Goal: Use online tool/utility: Utilize a website feature to perform a specific function

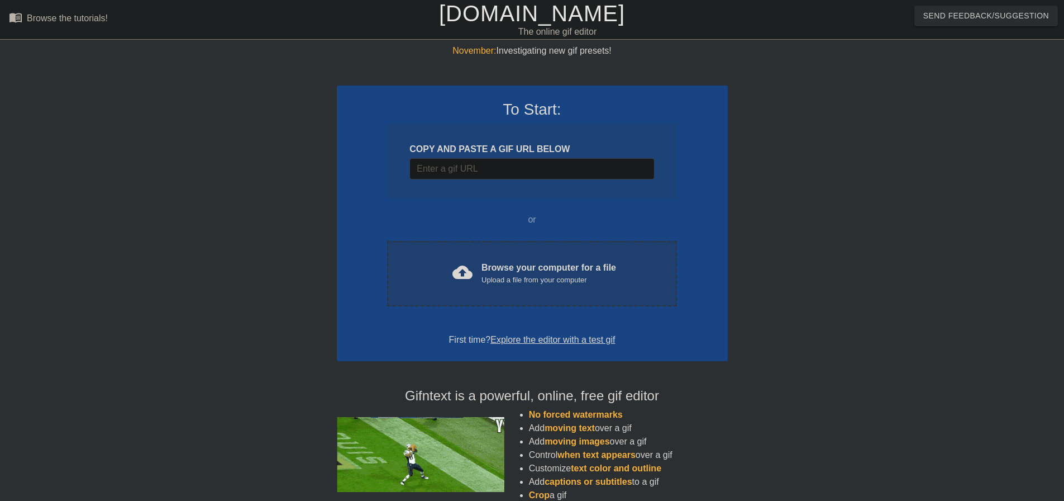
click at [542, 279] on div "Upload a file from your computer" at bounding box center [549, 279] width 135 height 11
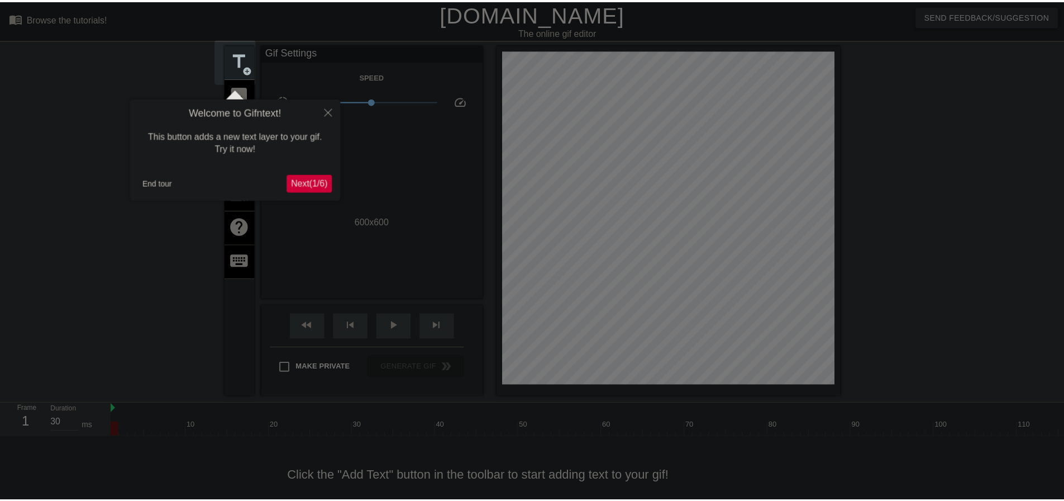
scroll to position [22, 0]
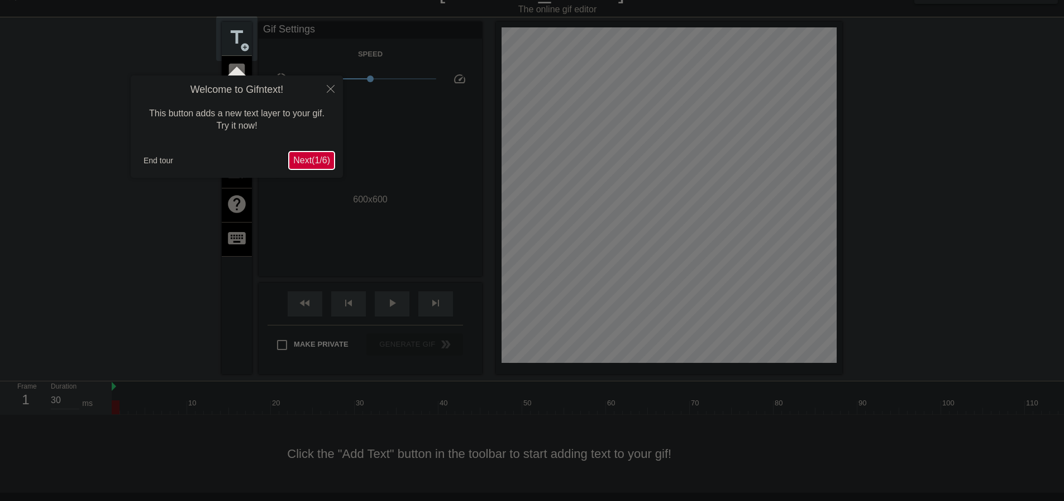
click at [312, 163] on span "Next ( 1 / 6 )" at bounding box center [311, 159] width 37 height 9
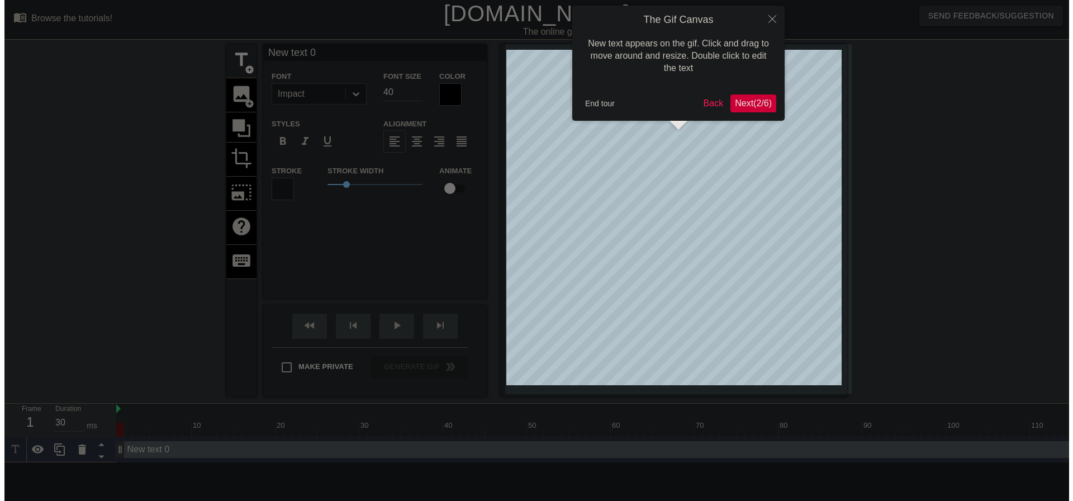
scroll to position [0, 0]
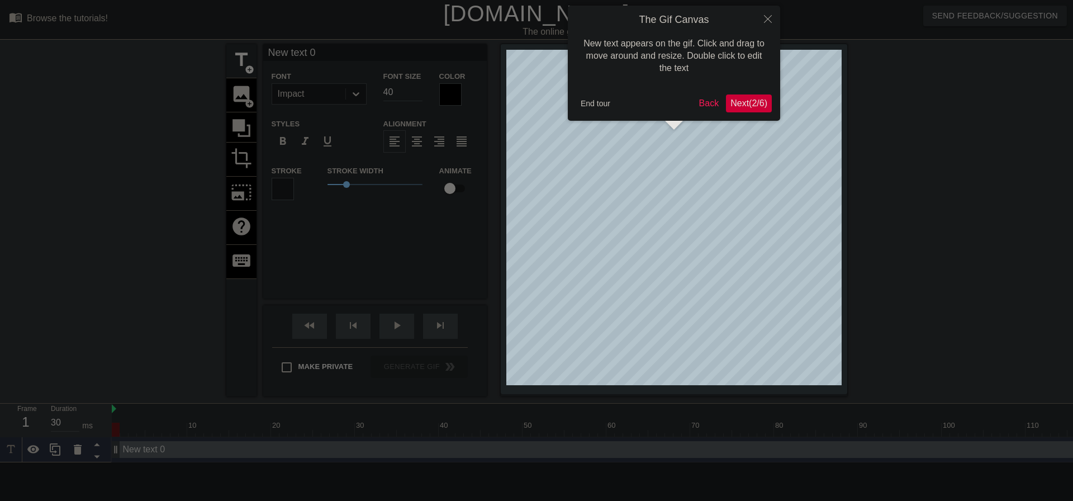
click at [756, 107] on span "Next ( 2 / 6 )" at bounding box center [748, 102] width 37 height 9
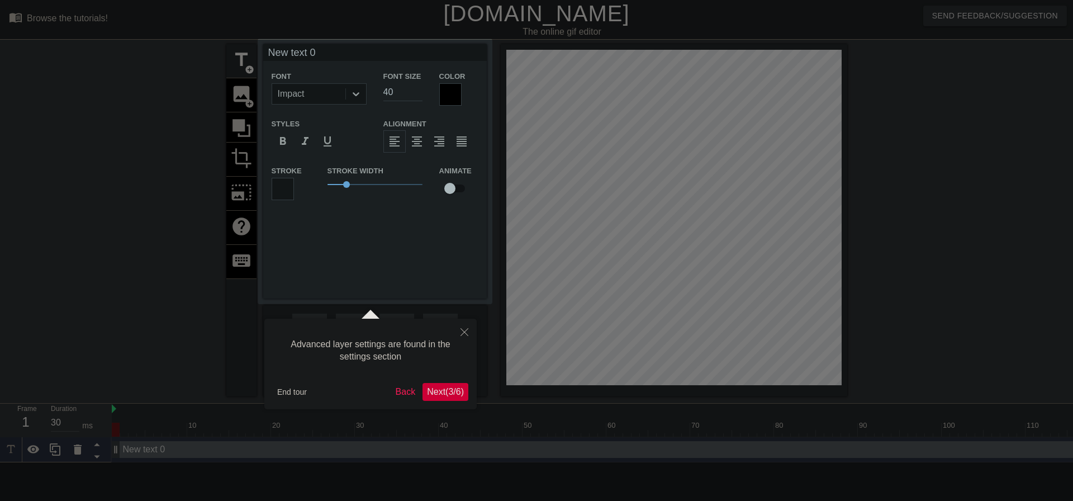
click at [441, 391] on span "Next ( 3 / 6 )" at bounding box center [445, 391] width 37 height 9
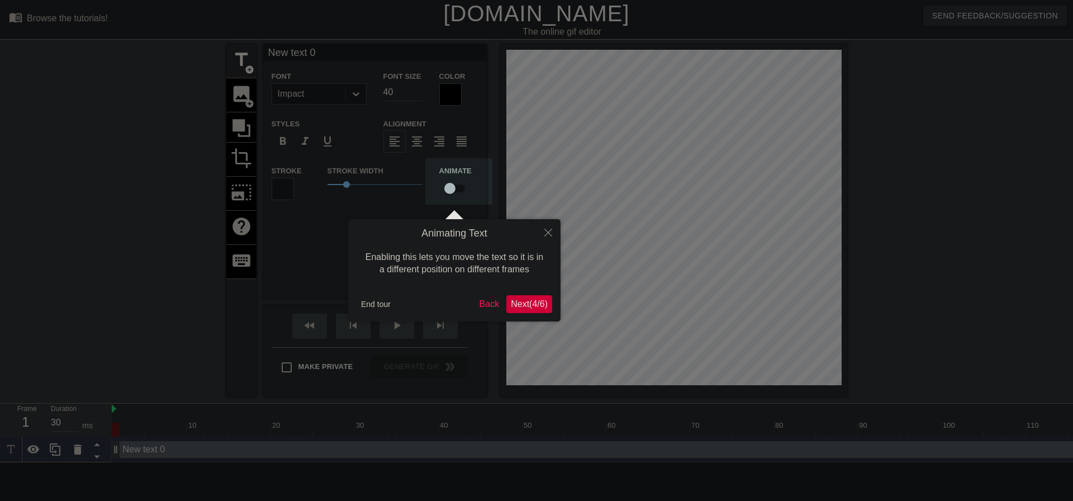
click at [538, 304] on span "Next ( 4 / 6 )" at bounding box center [529, 303] width 37 height 9
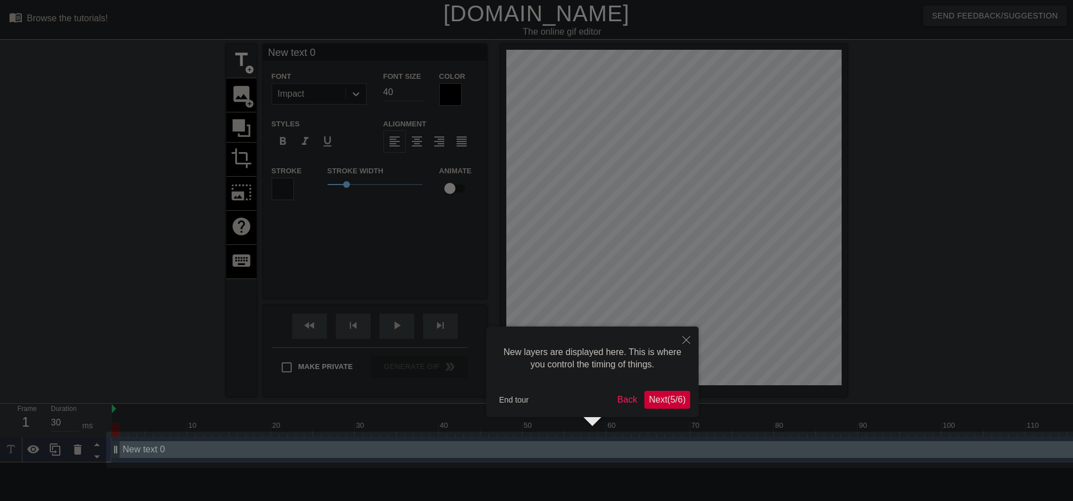
click at [659, 391] on button "Next ( 5 / 6 )" at bounding box center [667, 400] width 46 height 18
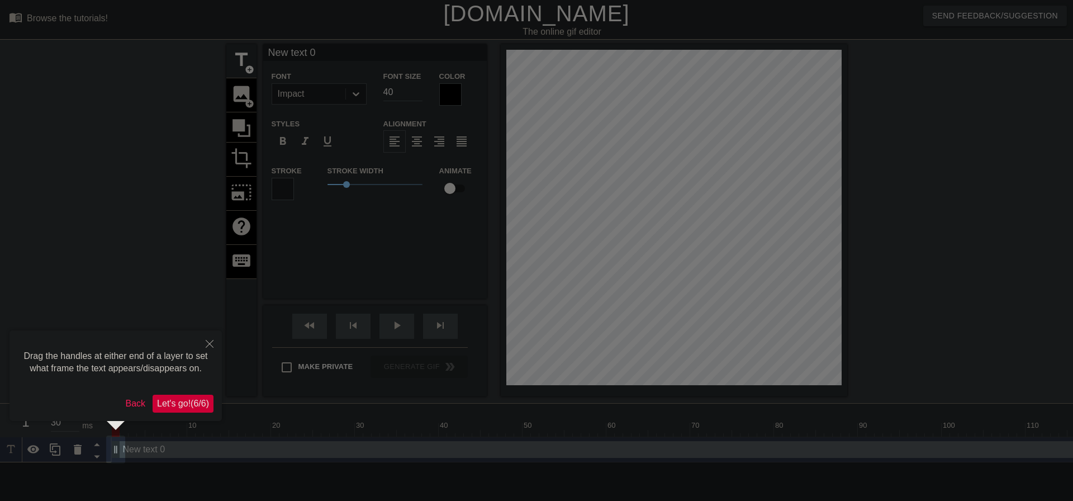
click at [173, 403] on span "Let's go! ( 6 / 6 )" at bounding box center [183, 402] width 52 height 9
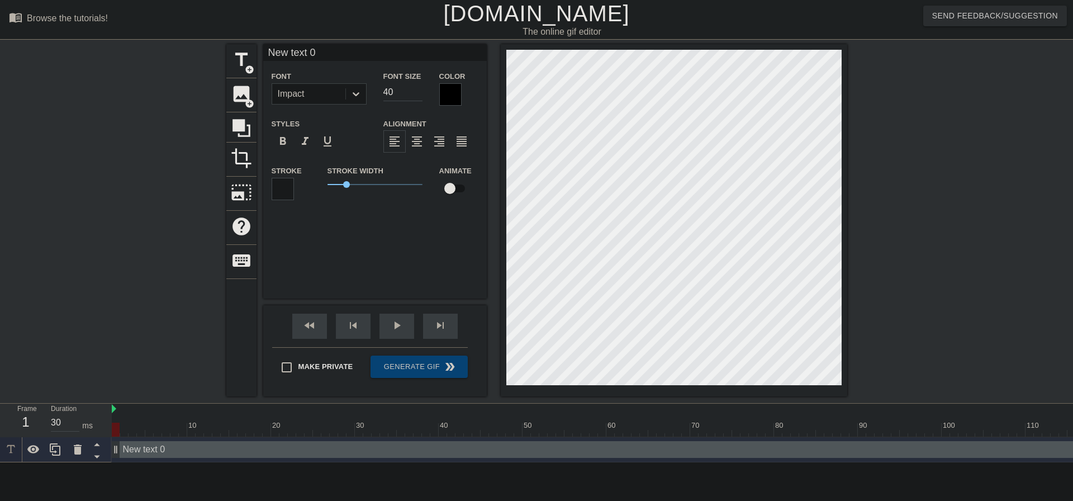
scroll to position [2, 2]
type input "T"
type textarea "T"
type input "Tp"
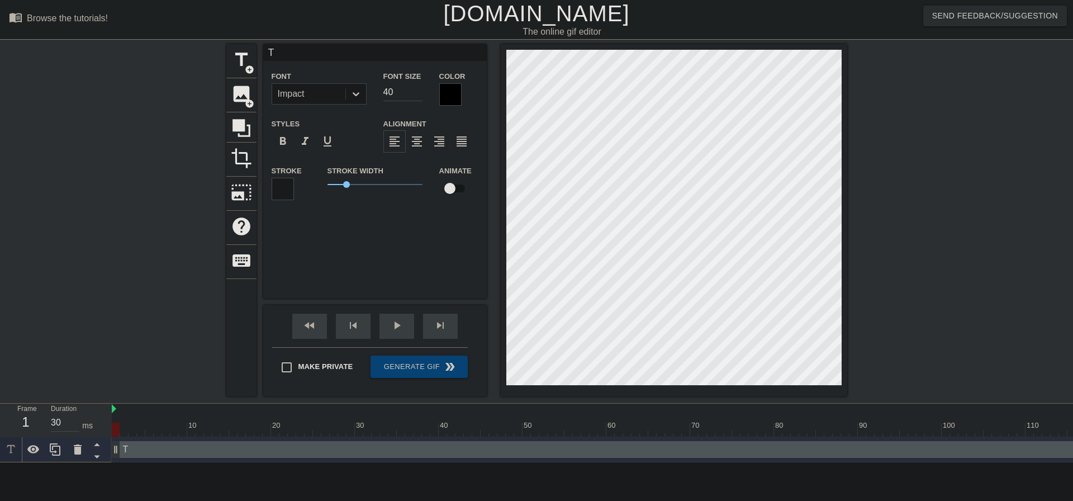
type textarea "Tp"
type input "Tp["
type textarea "Tp["
type input "Tp"
type textarea "Tp"
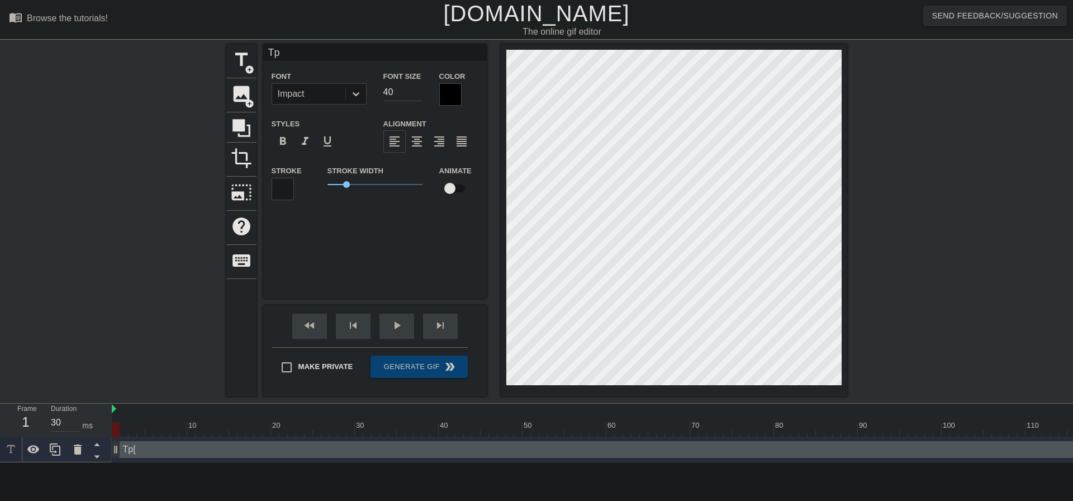
type input "T"
type textarea "T"
type input "T"
type textarea "T"
type input "TO"
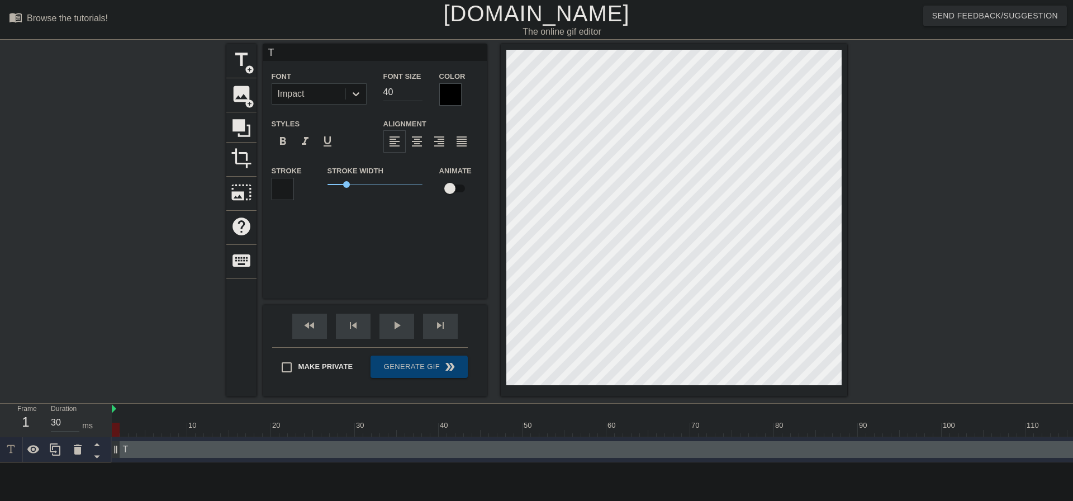
type textarea "TO"
type input "TOP"
type textarea "TOP"
type input "TOP"
type textarea "TOP"
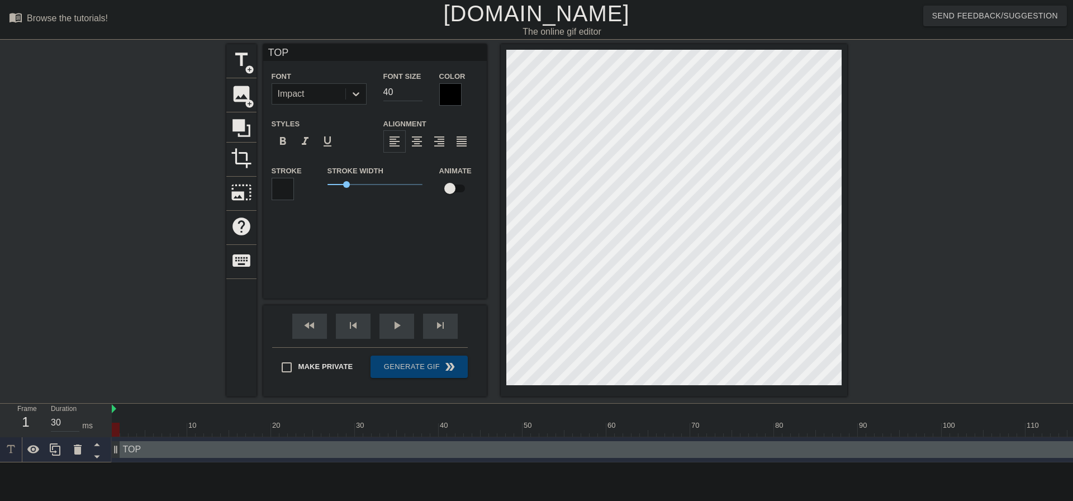
type input "TOP O"
type textarea "TOP O"
type input "TOP OF"
type textarea "TOP OF"
type input "TOP OF"
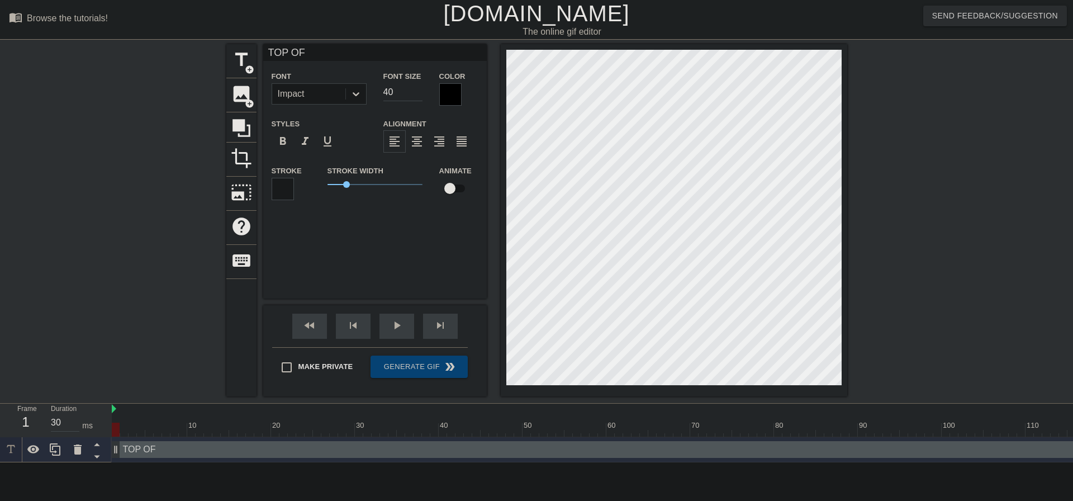
type textarea "TOP OF"
type input "TOP OF T"
type textarea "TOP OF TH"
type input "TOP OF THE"
type textarea "TOP OF THE"
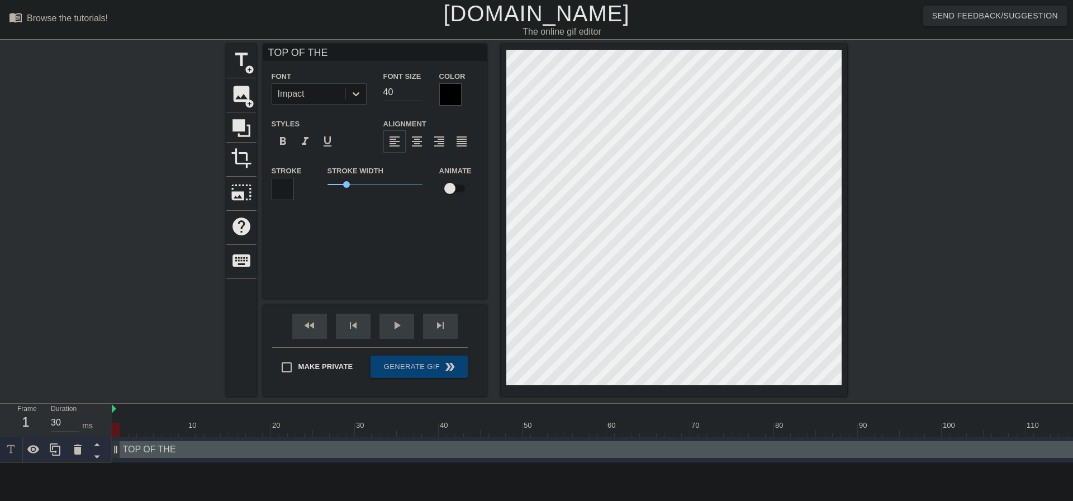
type input "TOP OF THE M"
type textarea "TOP OF THE M"
type input "TOP OF THE MR"
type textarea "TOP OF THE MR"
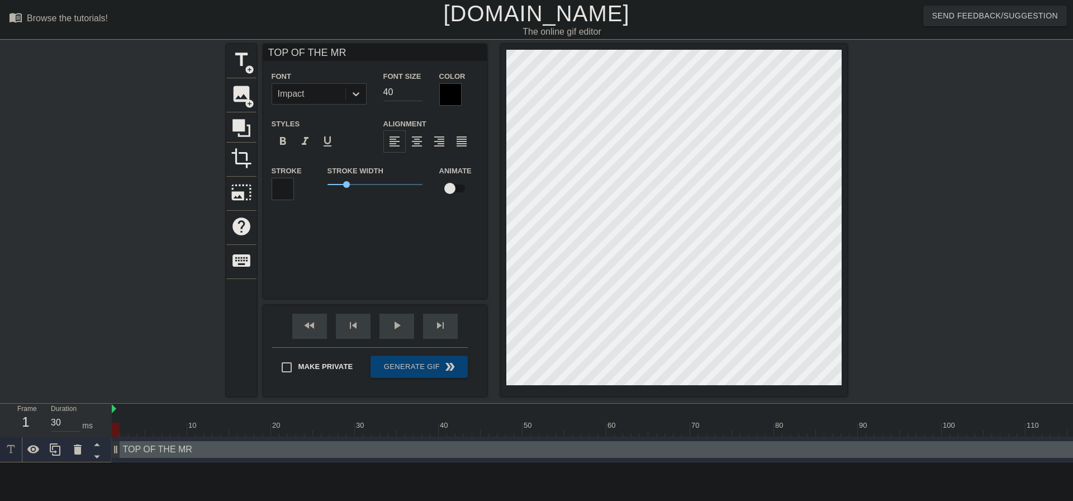
type input "TOP OF THE MRN"
type textarea "TOP OF THE MRN"
type input "TOP OF THE MR"
type textarea "TOP OF THE MR"
type input "TOP OF THE M"
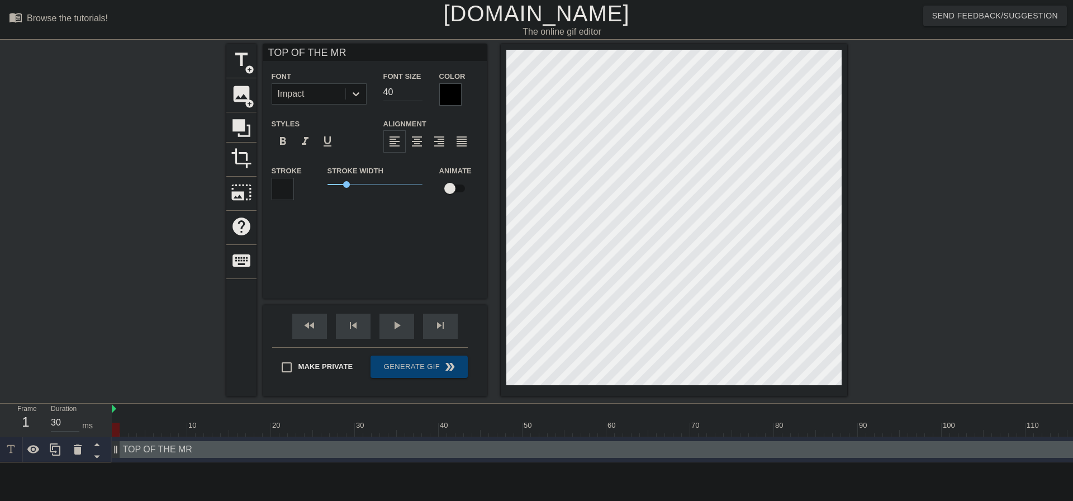
type textarea "TOP OF THE M"
type input "TOP OF THE MO"
type textarea "TOP OF THE MO"
type input "TOP OF THE MOR"
type textarea "TOP OF THE MOR"
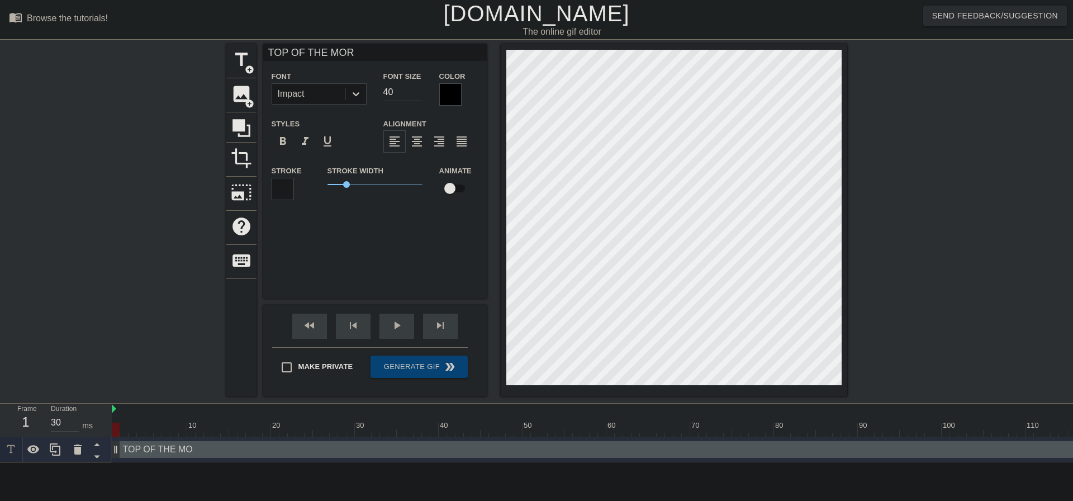
type input "TOP OF THE MORN"
type textarea "TOP OF THE MORN"
type input "TOP OF THE MORNI"
type textarea "TOP OF THE MORNI"
type input "TOP OF THE MORNIN"
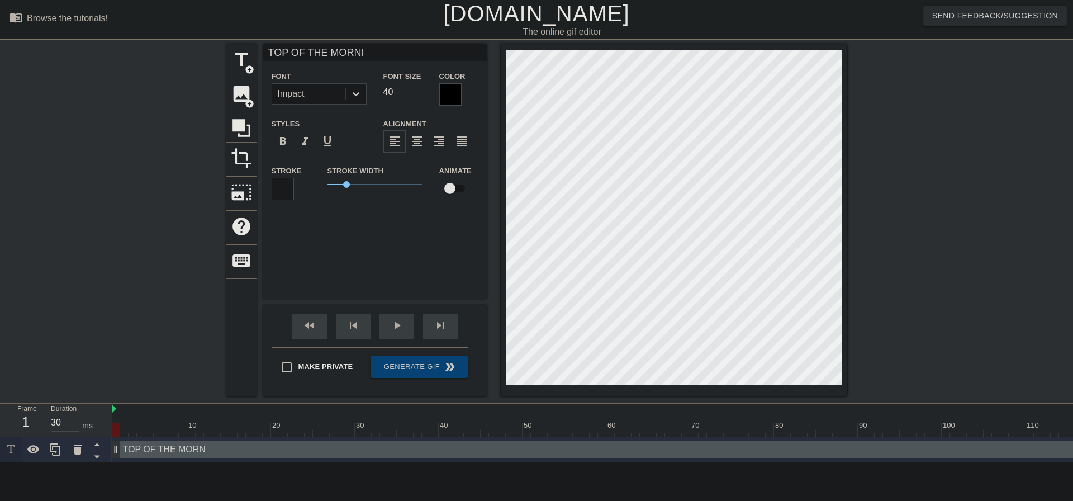
type textarea "TOP OF THE MORNIN"
type input "TOP OF THE MORNING"
type textarea "TOP OF THE MORNING"
type input "TOP OF THE MORNING"
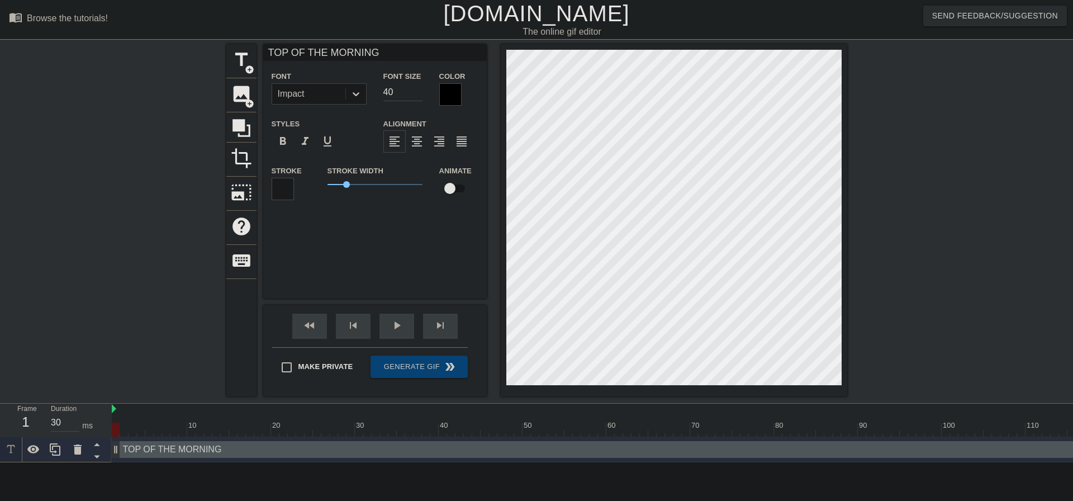
type textarea "TOP OF THE MORNING"
type input "TOP OF THE MORNING"
type textarea "TOP OF THE MORNING"
type input "TOP OF THE MORNIN"
type textarea "TOP OF THE MORNIN"
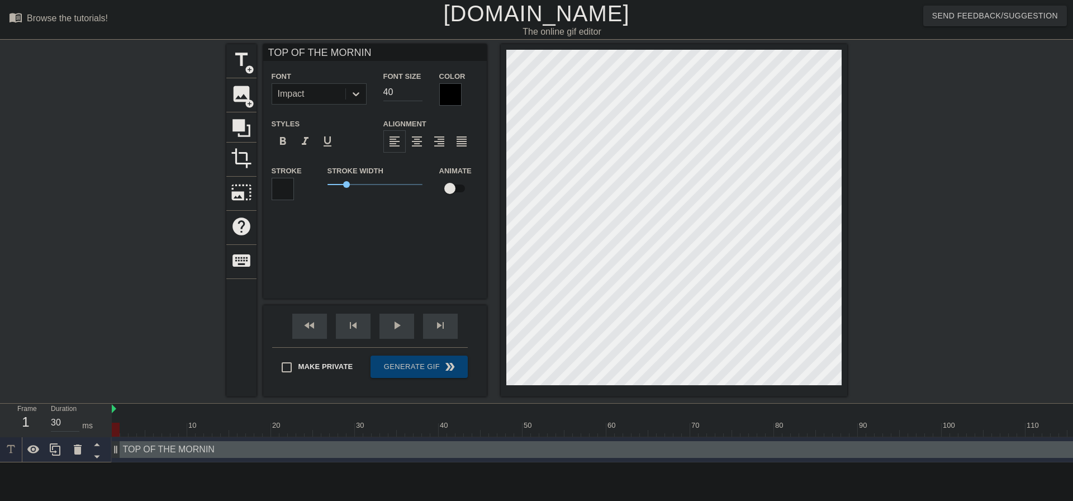
type input "TOP OF THE MORNIN"
type textarea "TOP OF THE MORNIN"
type input "TOP OF THE MORNIN ("
type textarea "TOP OF THE MORNIN ("
type input "TOP OF THE MORNIN (("
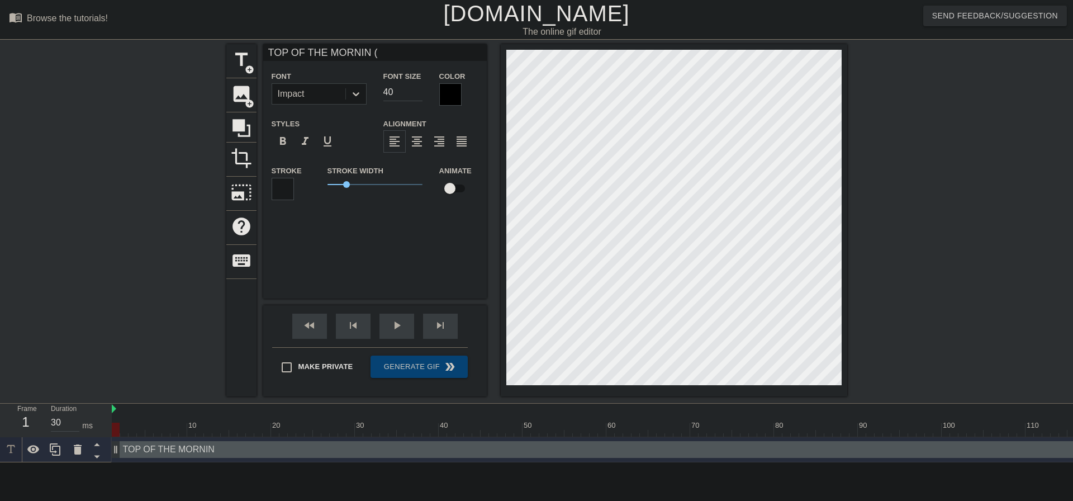
type textarea "TOP OF THE MORNIN (("
type input "TOP OF THE MORNIN ("
type textarea "TOP OF THE MORNIN ("
type input "TOP OF THE MORNIN (8"
type textarea "TOP OF THE MORNIN (8"
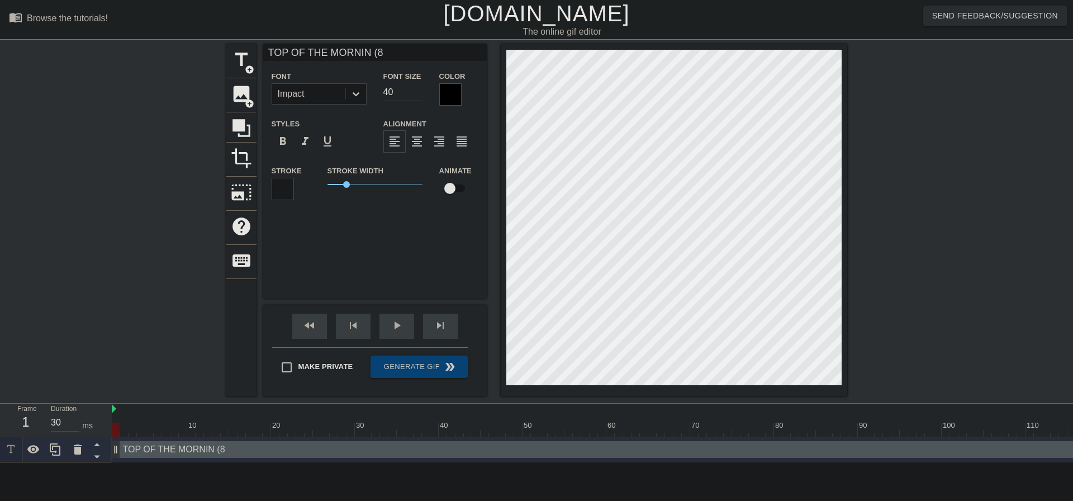
type input "TOP OF THE MORNIN (8x"
type textarea "TOP OF THE MORNIN (8x"
type input "TOP OF THE MORNIN (8x)"
type textarea "TOP OF THE MORNIN (8x)"
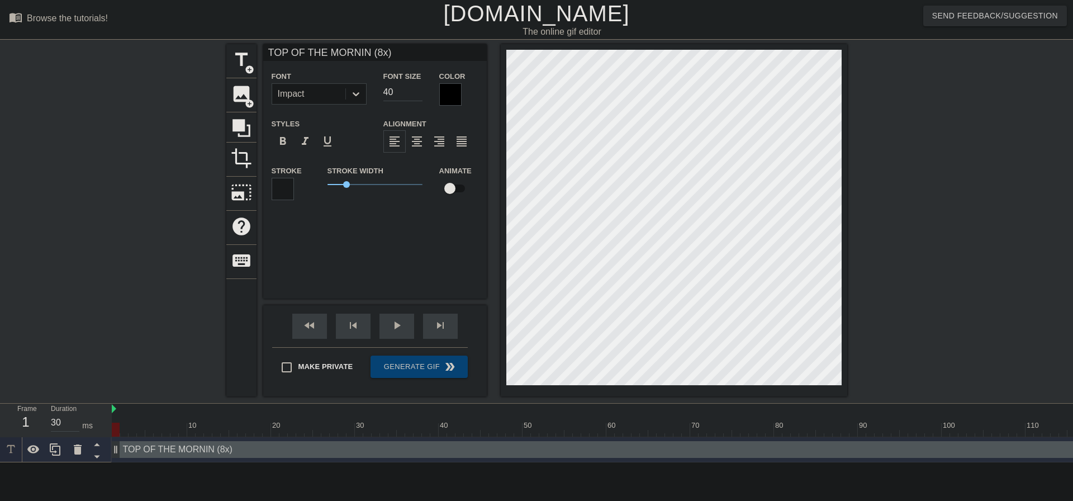
scroll to position [2, 3]
click at [458, 191] on input "checkbox" at bounding box center [450, 188] width 64 height 21
checkbox input "true"
click at [602, 385] on div at bounding box center [674, 220] width 346 height 352
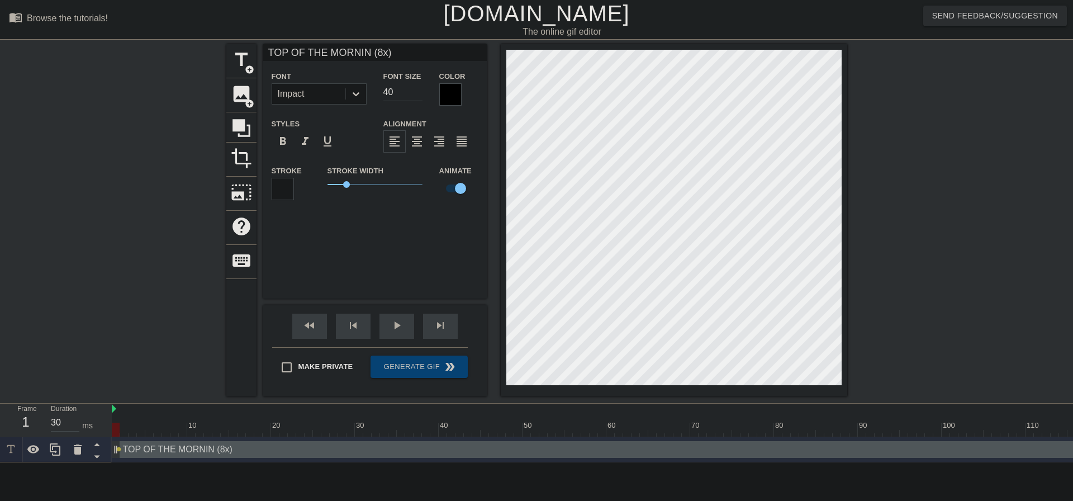
type input "30"
drag, startPoint x: 117, startPoint y: 453, endPoint x: 69, endPoint y: 430, distance: 53.2
click at [69, 430] on div "Frame 1 Duration 30 ms 10 20 30 40 50 60 70 80 90 100 110 120 130 140 150" at bounding box center [536, 432] width 1073 height 59
click at [97, 304] on div at bounding box center [129, 211] width 168 height 335
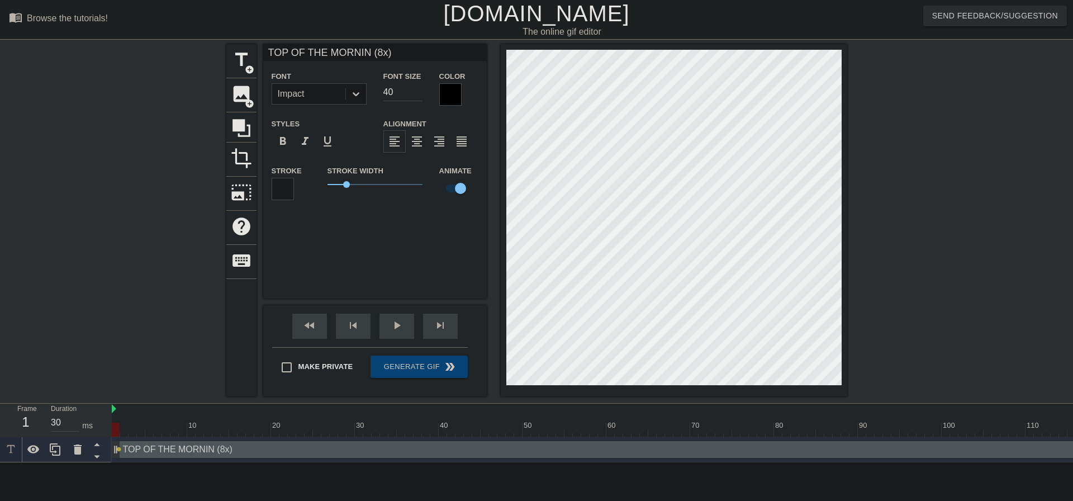
scroll to position [1, 7]
type input "TOP OF THE MORNIN"
type textarea "TOP OF THE MORNIN"
type input "TOP OF THE MORNIN"
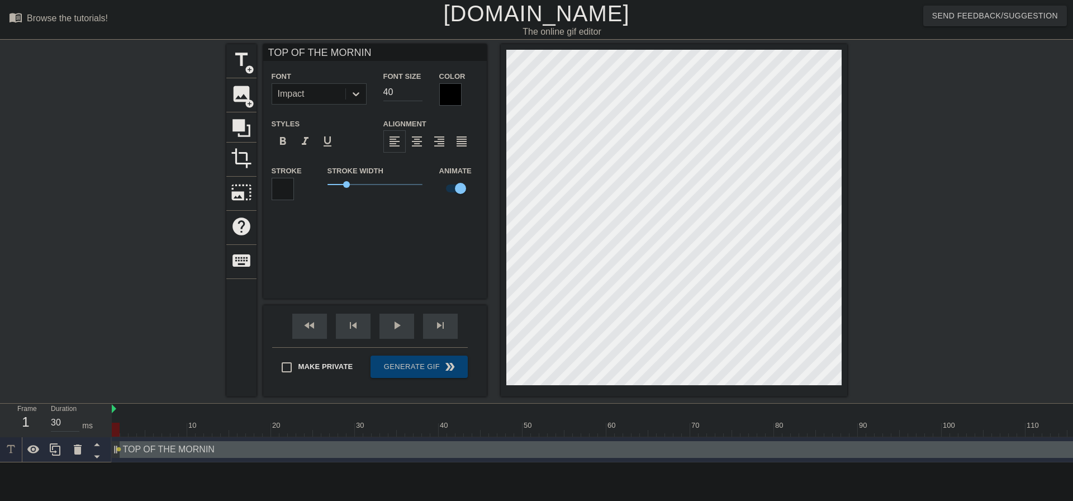
type textarea "TOP OF THE MORNIN"
click at [283, 187] on div at bounding box center [283, 189] width 22 height 22
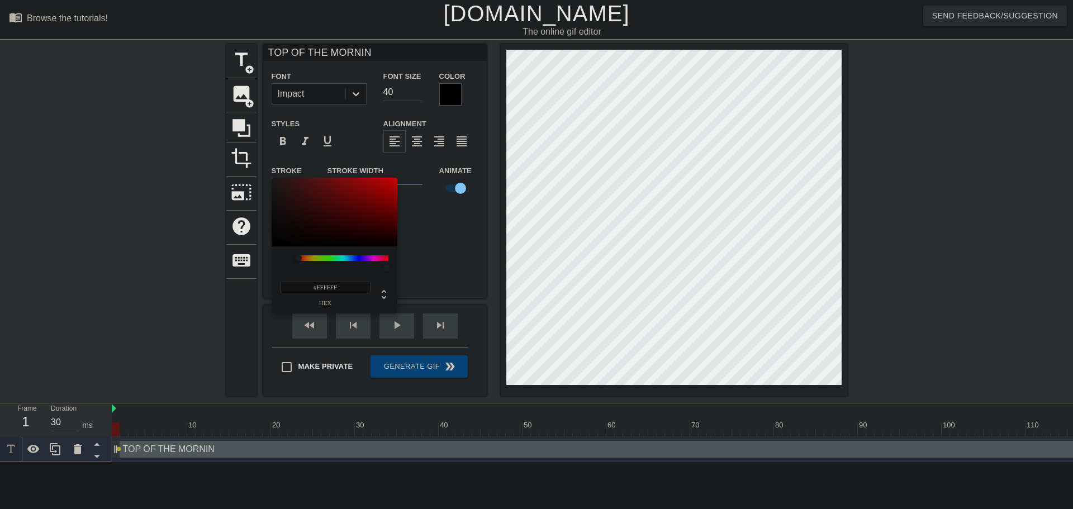
click at [313, 257] on div at bounding box center [343, 258] width 90 height 6
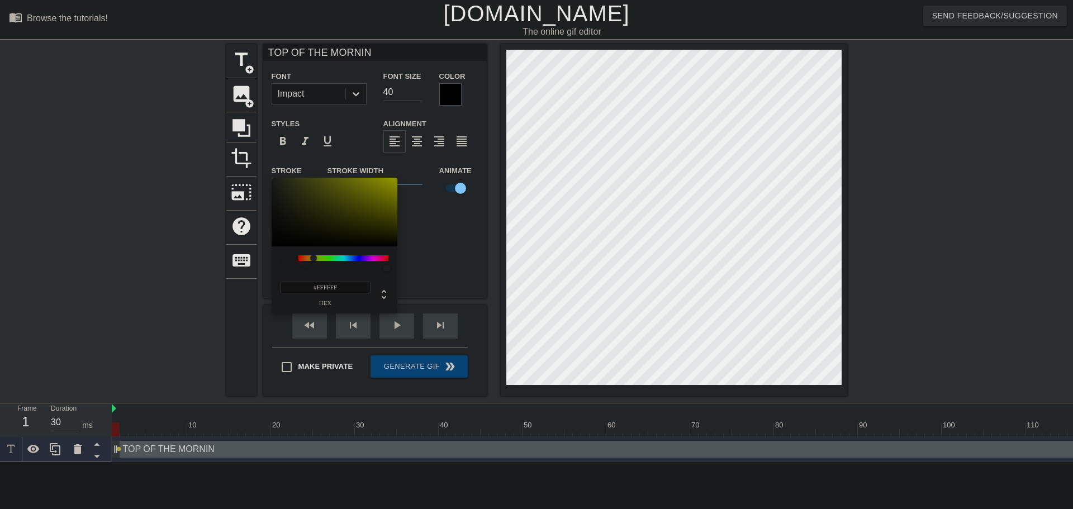
click at [313, 259] on div at bounding box center [343, 258] width 90 height 6
type input "#F0F605"
click at [394, 180] on div at bounding box center [335, 212] width 126 height 69
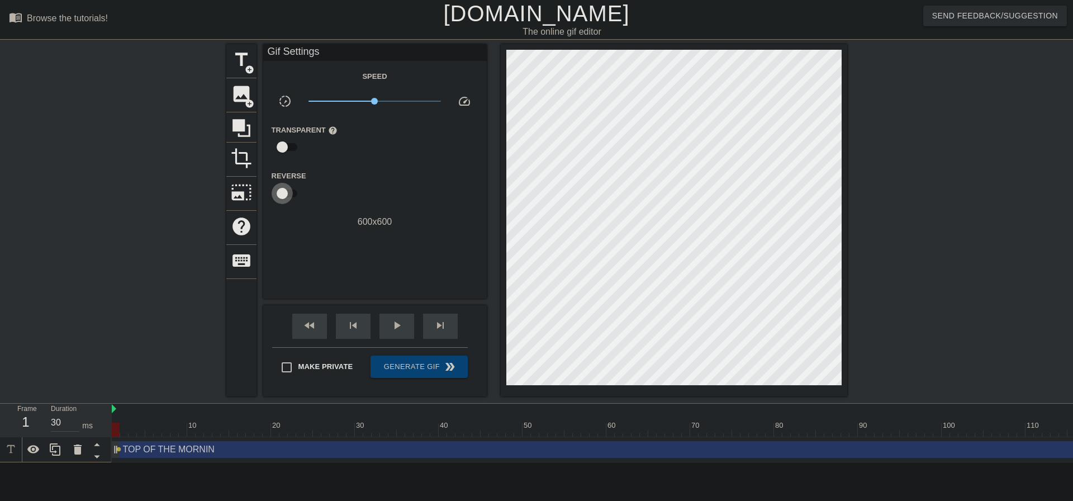
click at [285, 191] on input "checkbox" at bounding box center [282, 193] width 64 height 21
checkbox input "true"
type input "40"
click at [285, 191] on input "checkbox" at bounding box center [293, 193] width 64 height 21
checkbox input "false"
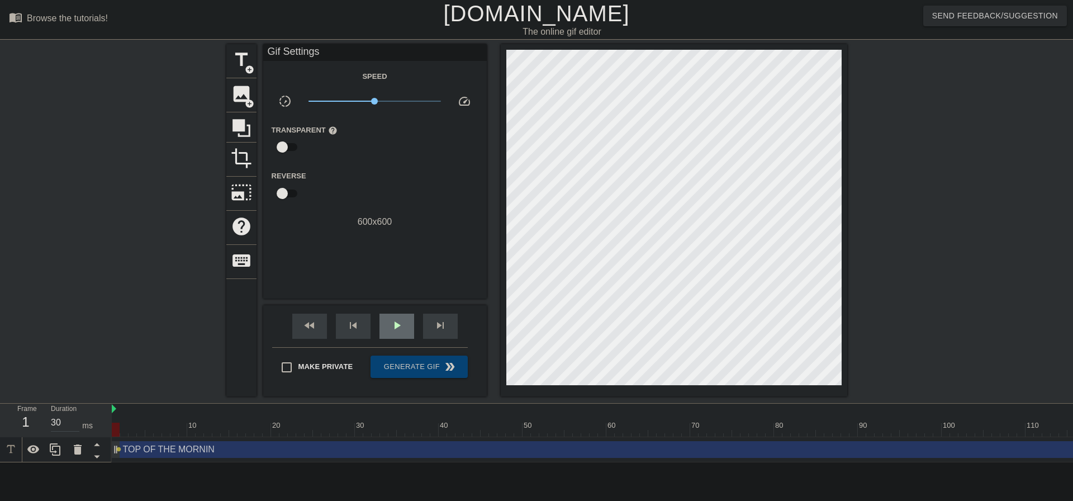
click at [387, 327] on div "play_arrow" at bounding box center [396, 325] width 35 height 25
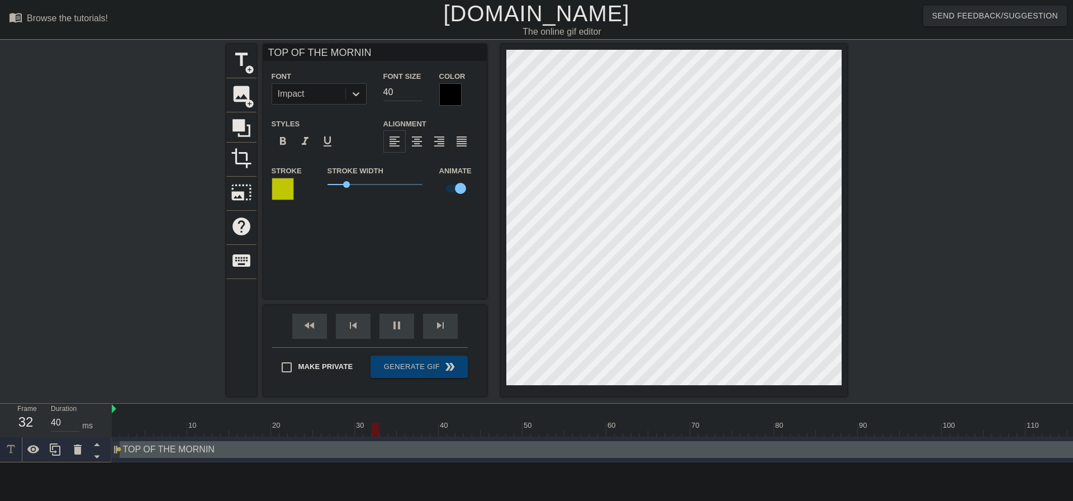
scroll to position [1, 6]
paste textarea "TOP OF THE MORNIN"
type input "30"
type input "TOP OF THE MORNINTOP OF THE MORNIN"
type textarea "TOP OF THE MORNINTOP OF THE MORNIN"
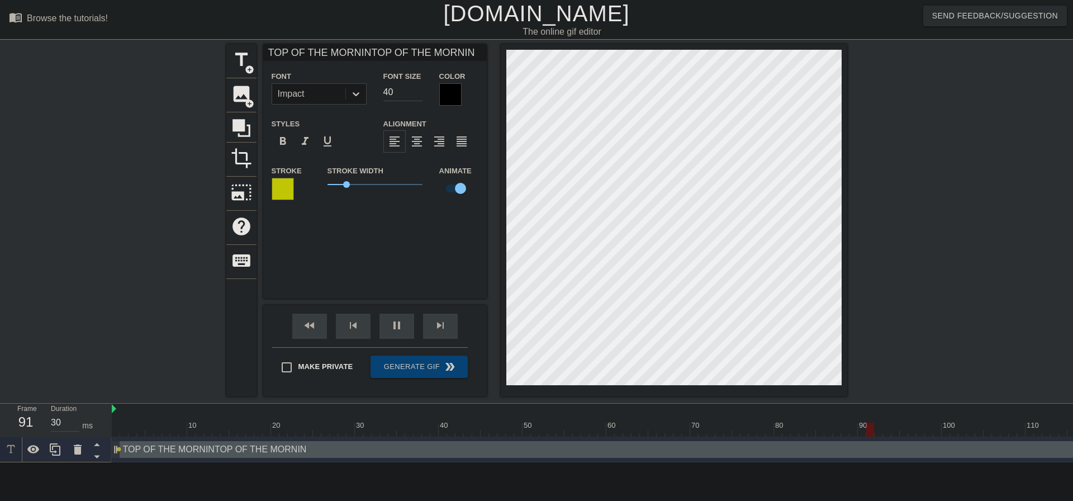
type input "40"
type input "TOP OF THE MORNIN"
type textarea "TOP OF THE MORNIN"
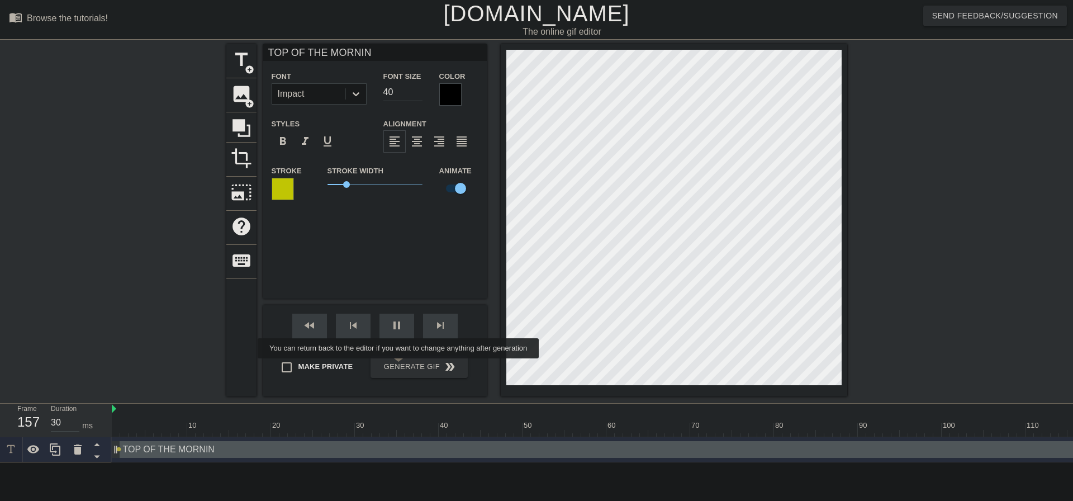
type input "40"
click at [399, 365] on span "Generate Gif double_arrow" at bounding box center [419, 366] width 88 height 13
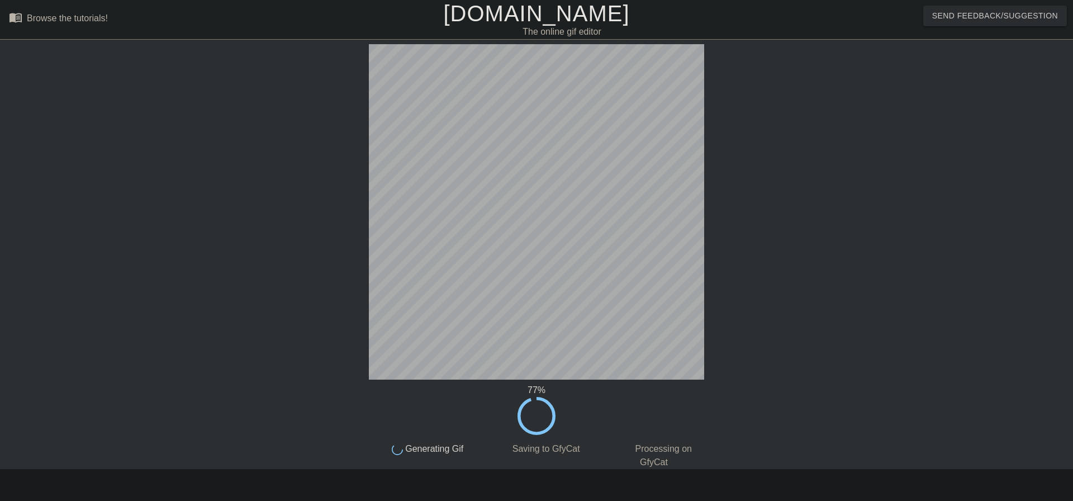
drag, startPoint x: 801, startPoint y: 182, endPoint x: 1067, endPoint y: 244, distance: 272.5
click at [801, 182] on div at bounding box center [801, 211] width 168 height 335
drag, startPoint x: 747, startPoint y: 1, endPoint x: 359, endPoint y: 154, distance: 417.4
click at [313, 180] on div at bounding box center [272, 211] width 168 height 335
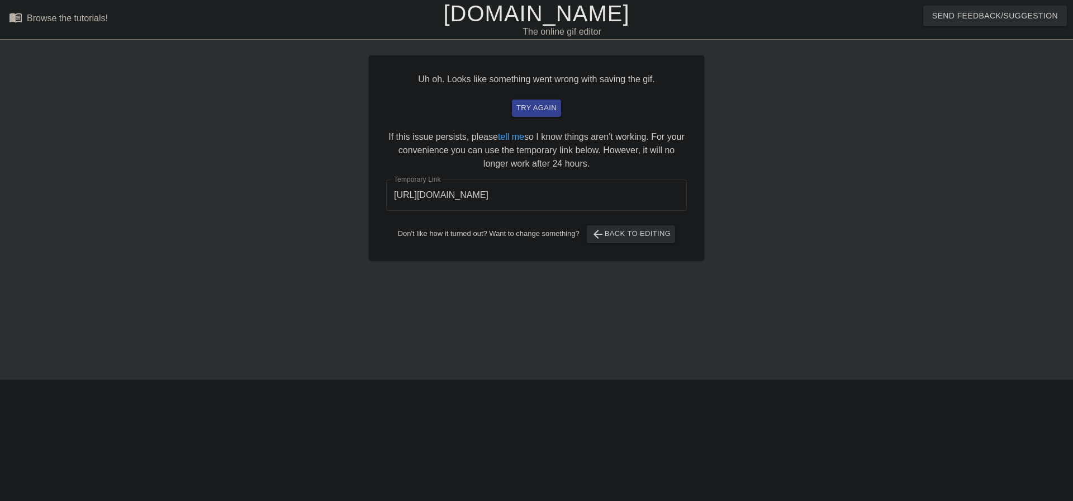
click at [526, 190] on input "[URL][DOMAIN_NAME]" at bounding box center [536, 194] width 301 height 31
click at [739, 216] on div at bounding box center [801, 211] width 168 height 335
